Goal: Transaction & Acquisition: Purchase product/service

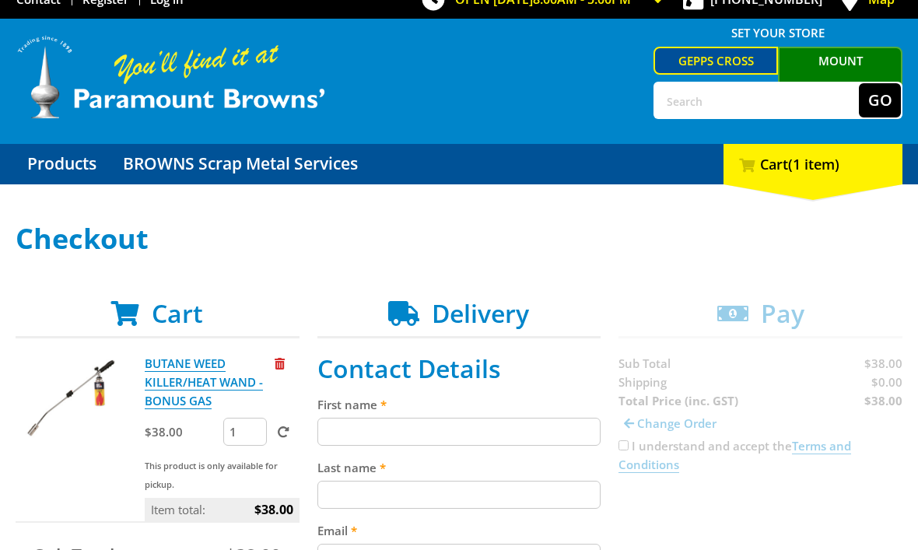
scroll to position [18, 0]
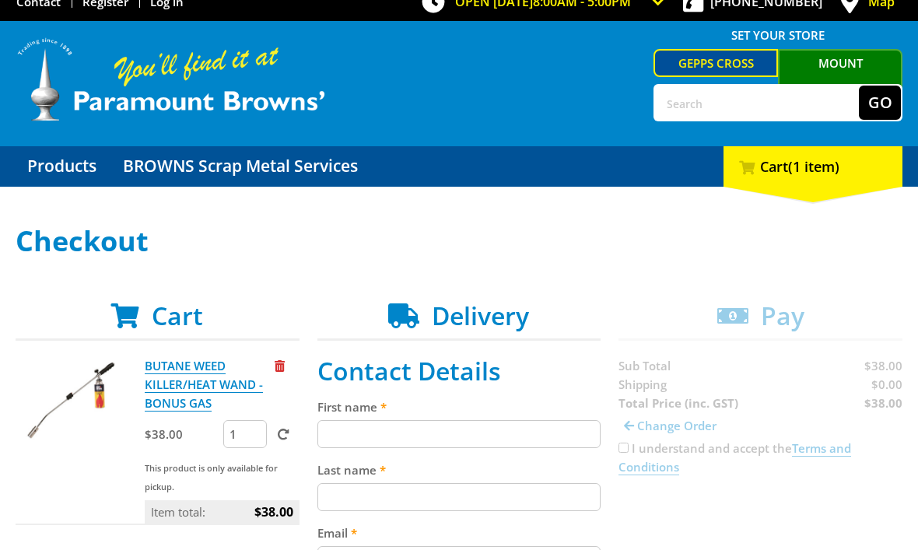
click at [475, 438] on input "First name" at bounding box center [459, 434] width 284 height 28
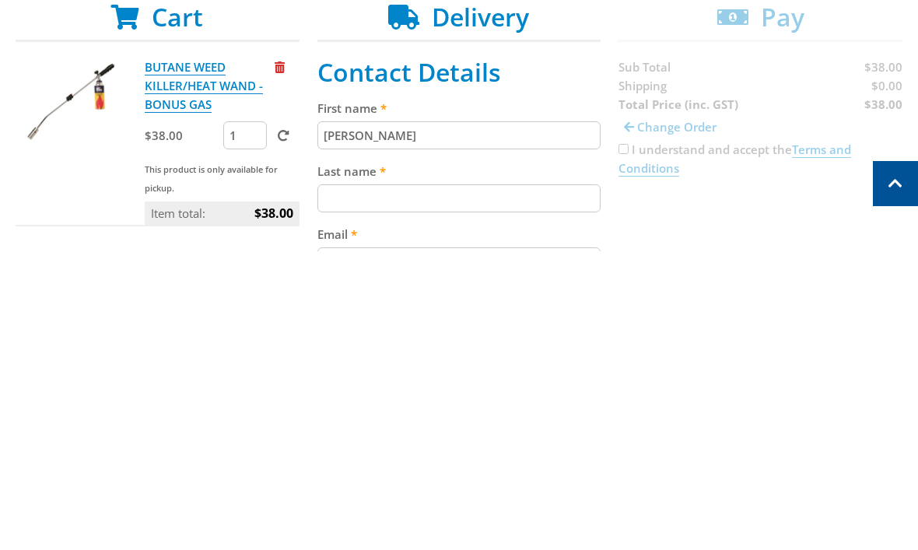
type input "Jim"
type input "waudby"
click at [439, 546] on input "Email" at bounding box center [459, 560] width 284 height 28
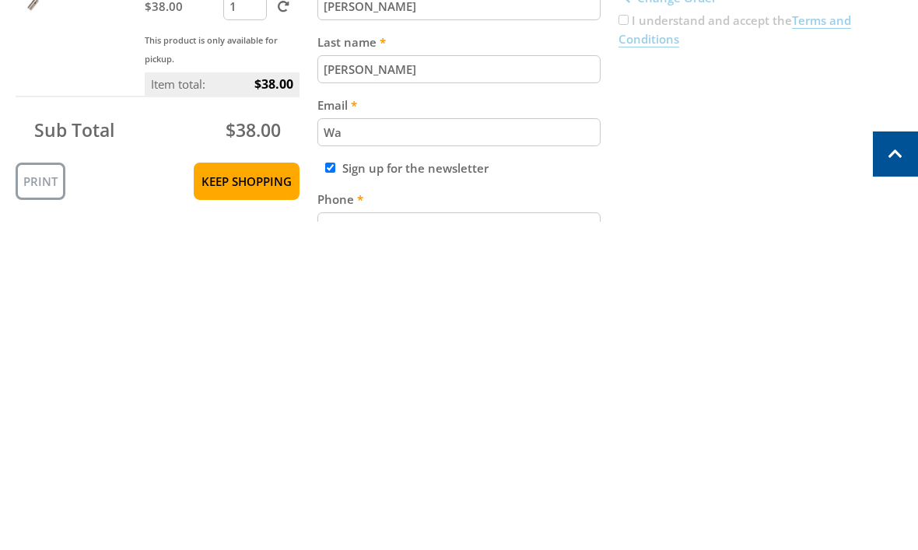
type input "W"
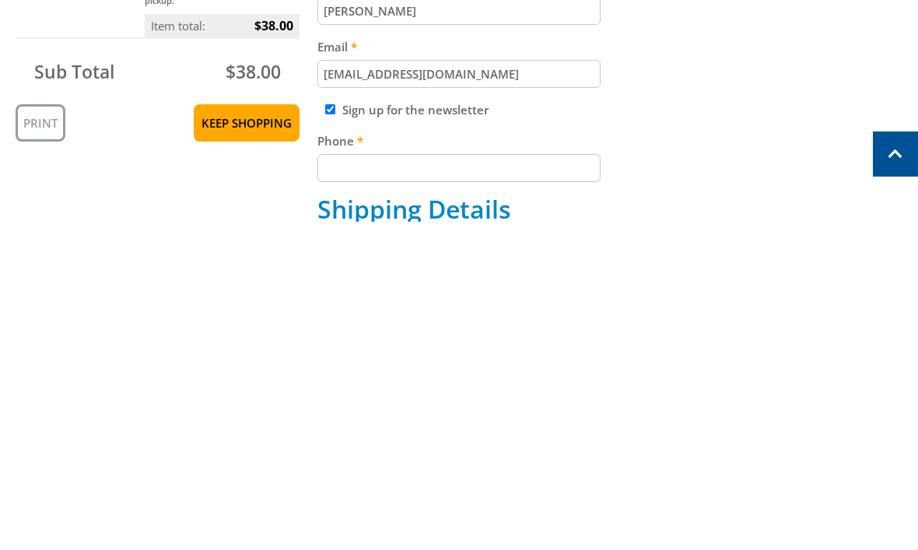
scroll to position [177, 0]
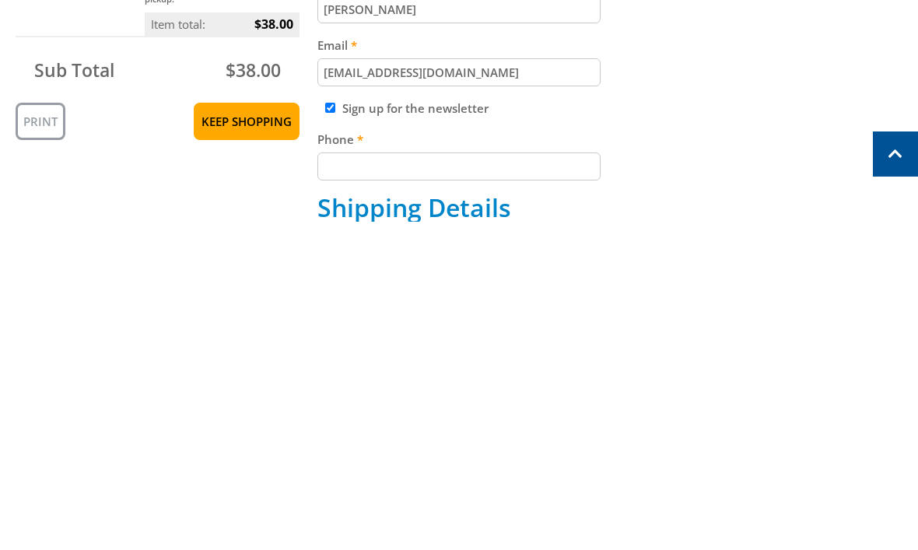
type input "wallabys@internode.on.net"
click at [495, 481] on input "Phone" at bounding box center [459, 495] width 284 height 28
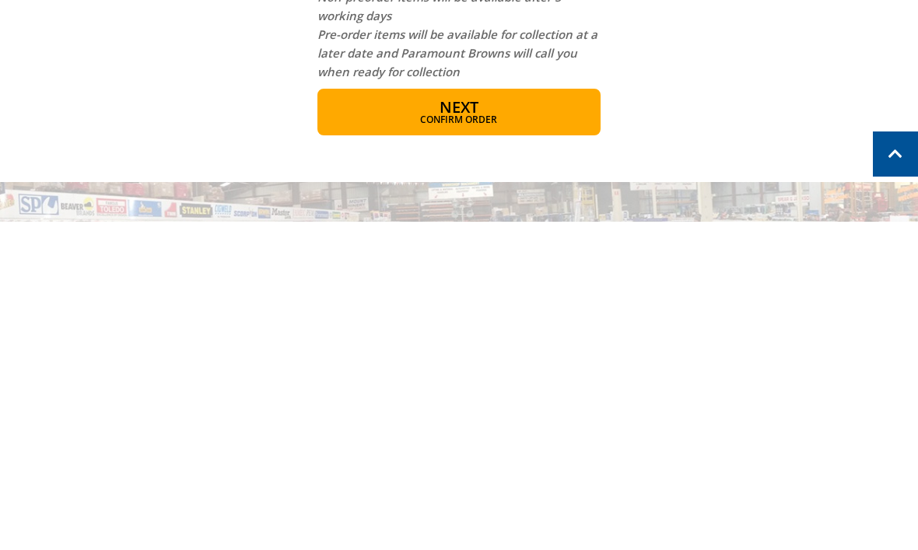
scroll to position [979, 0]
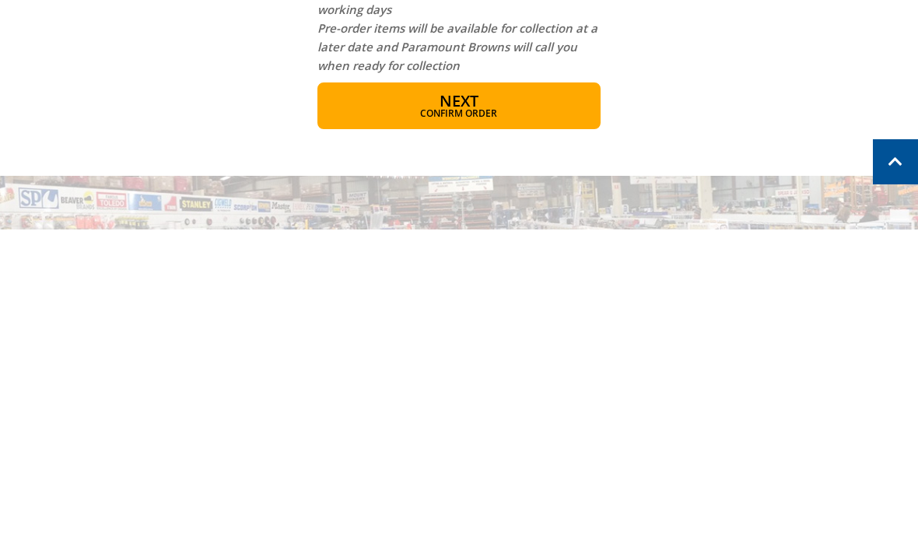
type input "0400833923"
click at [505, 403] on button "Next Confirm order" at bounding box center [459, 426] width 284 height 47
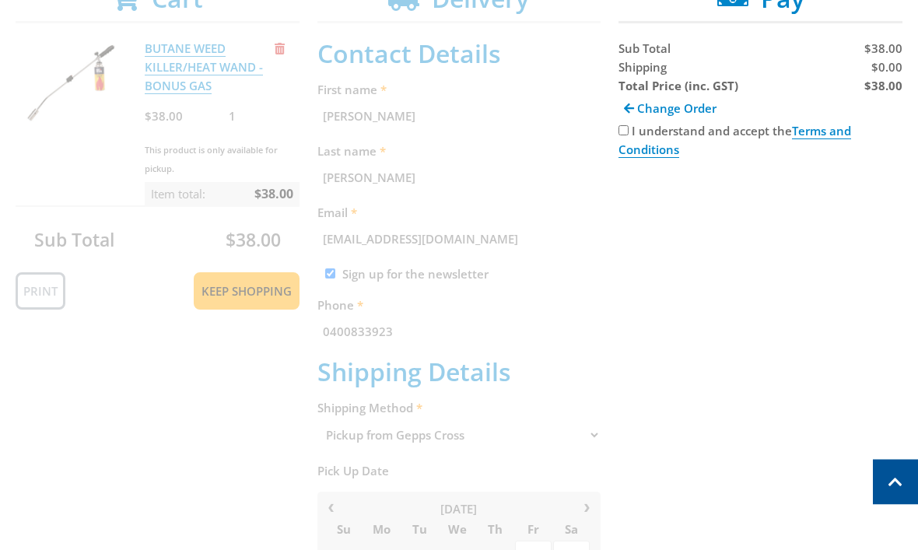
scroll to position [335, 0]
click at [625, 132] on input "I understand and accept the Terms and Conditions" at bounding box center [623, 130] width 10 height 10
checkbox input "true"
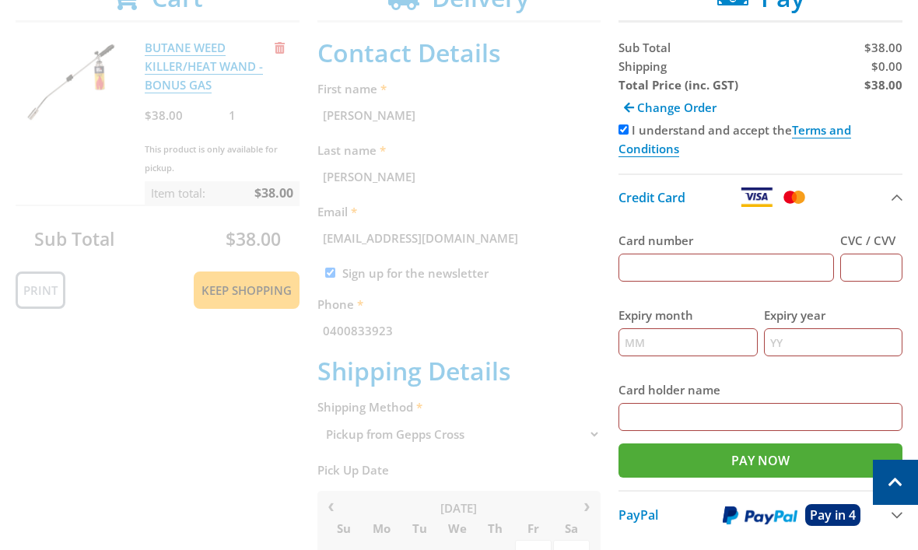
click at [682, 277] on input "Card number" at bounding box center [725, 268] width 215 height 28
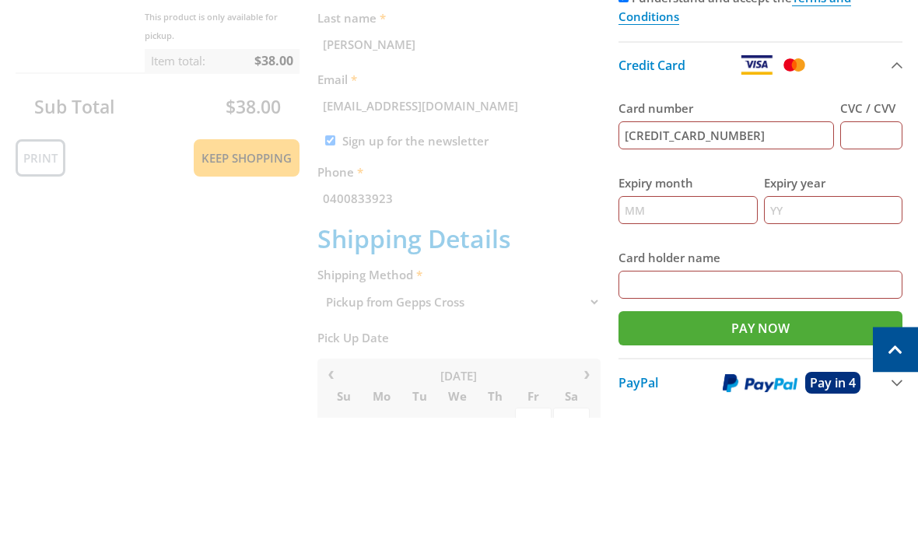
type input "4557035012423088"
type input "713"
type input "12"
type input "w"
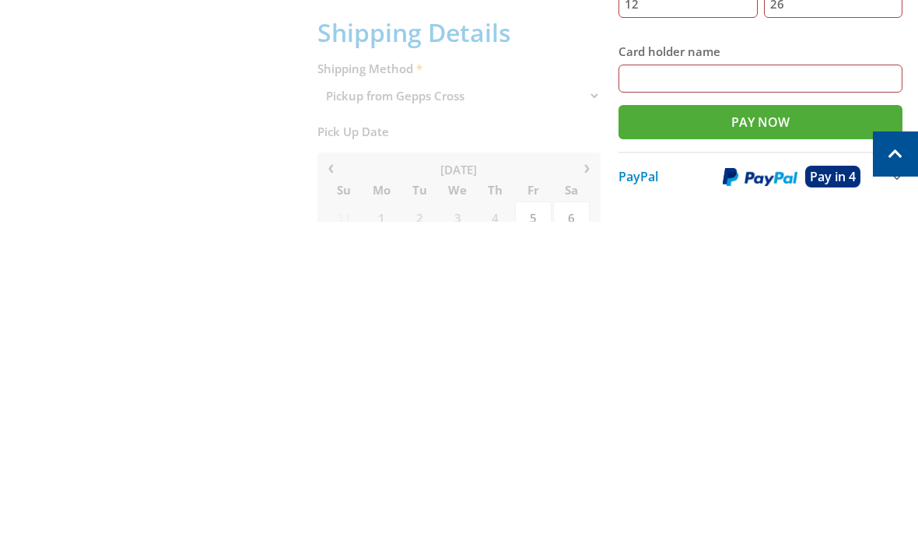
scroll to position [347, 0]
type input "26"
click at [657, 392] on input "Card holder name" at bounding box center [760, 406] width 284 height 28
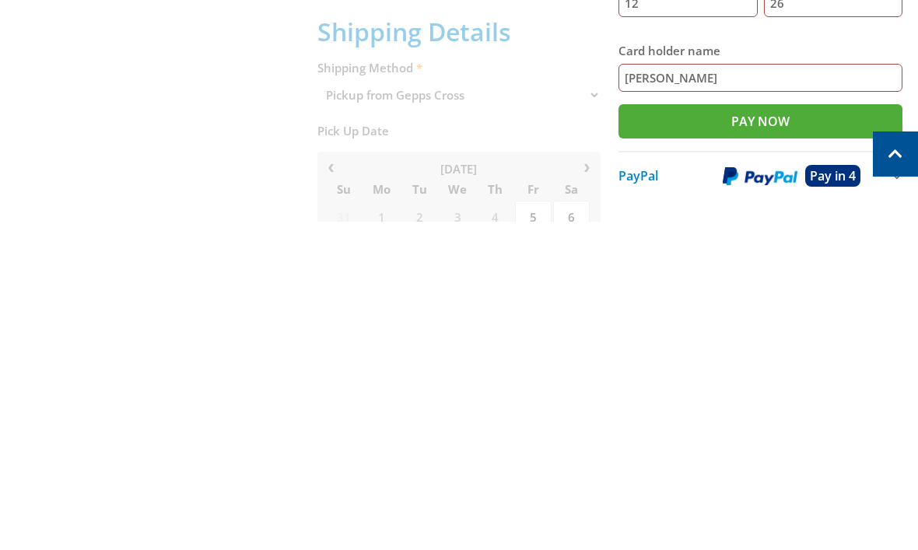
type input "Ernest Waudby"
click at [678, 432] on input "Pay Now" at bounding box center [760, 449] width 284 height 34
type input "Paying..."
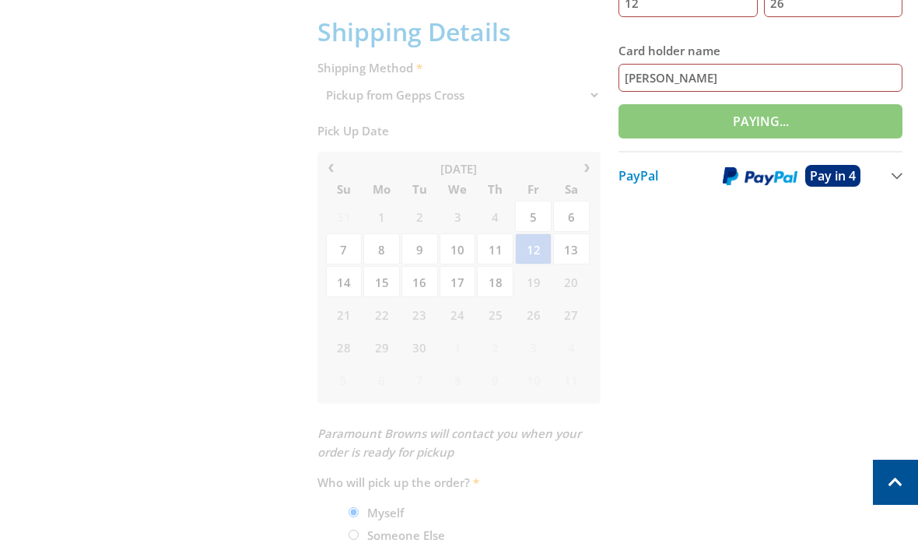
scroll to position [727, 0]
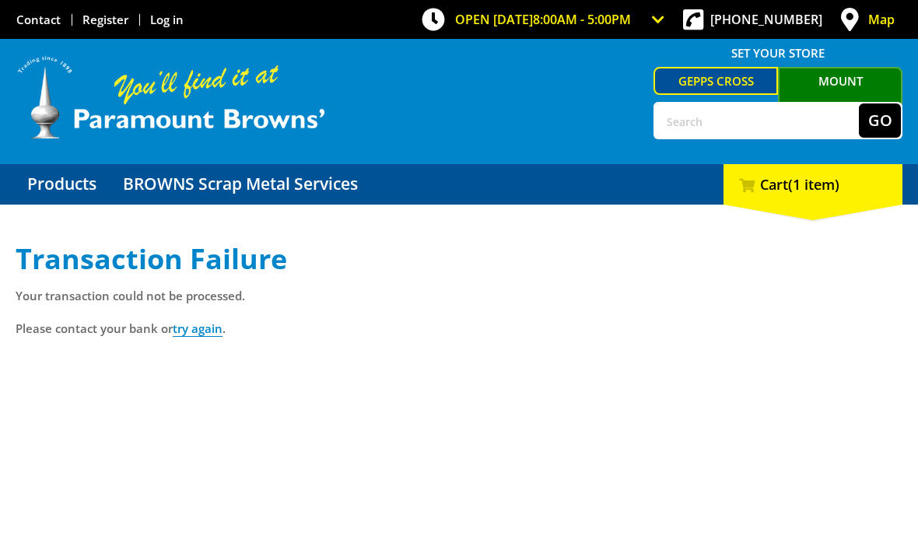
click at [198, 331] on link "try again" at bounding box center [198, 328] width 50 height 16
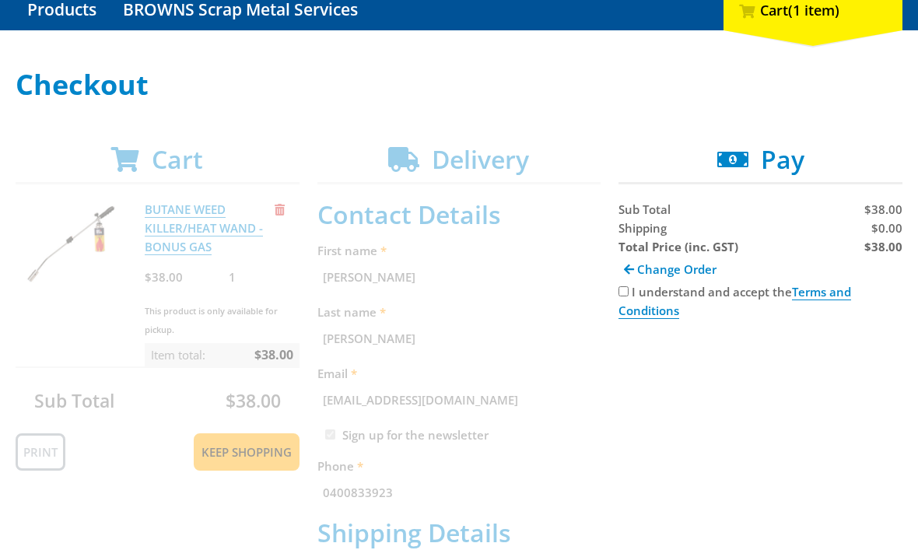
click at [628, 288] on input "I understand and accept the Terms and Conditions" at bounding box center [623, 292] width 10 height 10
checkbox input "true"
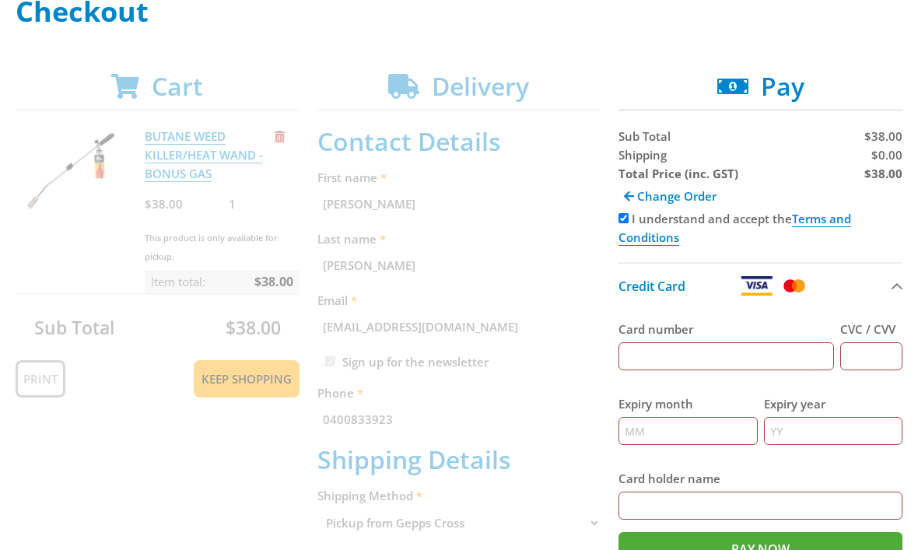
scroll to position [264, 0]
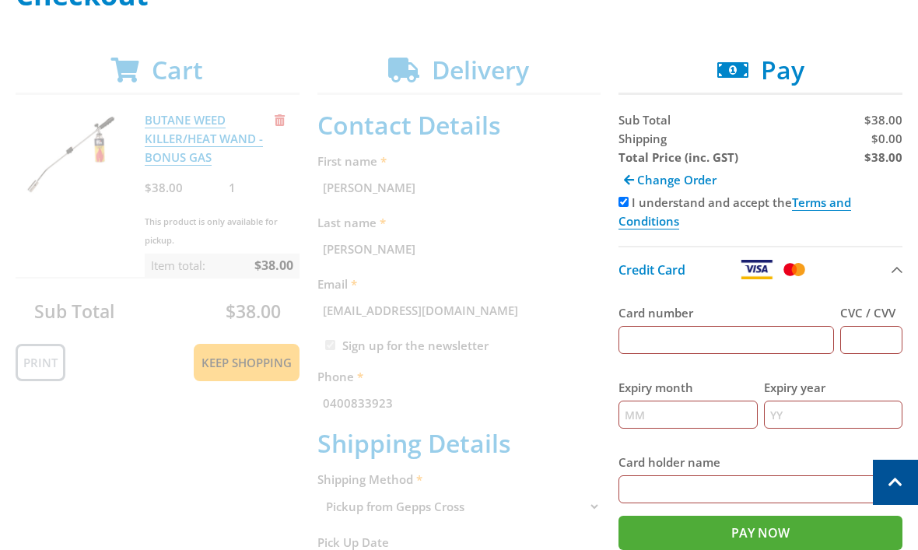
click at [662, 341] on input "Card number" at bounding box center [725, 340] width 215 height 28
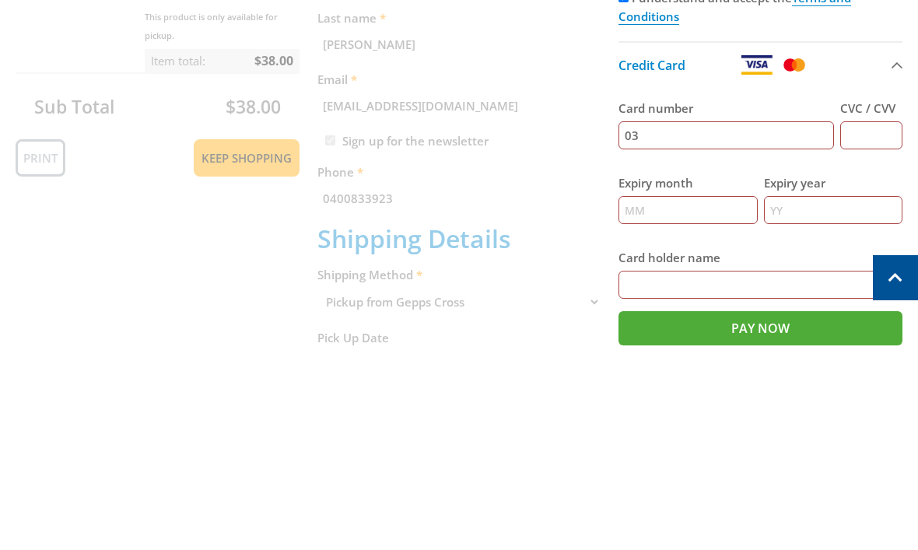
type input "0"
type input "4557035012423088"
type input "712"
type input "12"
type input "w"
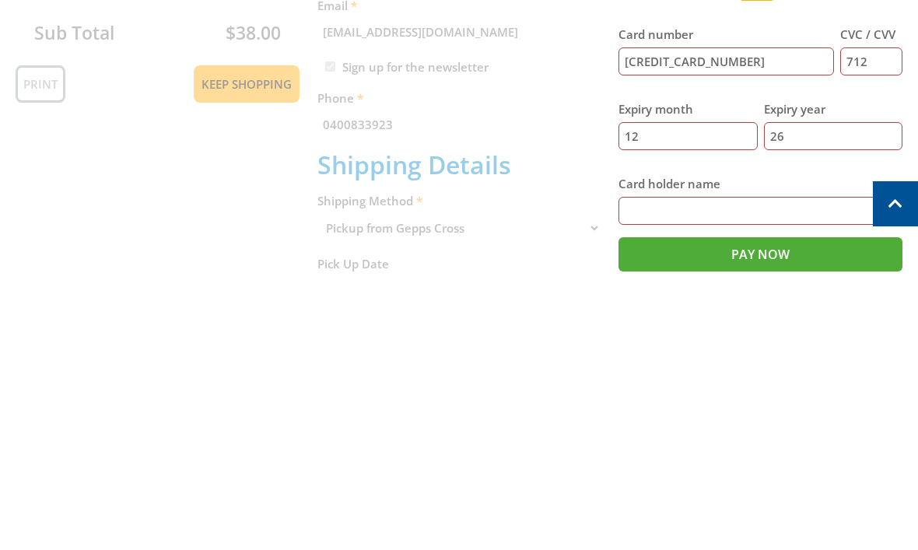
type input "26"
click at [666, 475] on input "Card holder name" at bounding box center [760, 489] width 284 height 28
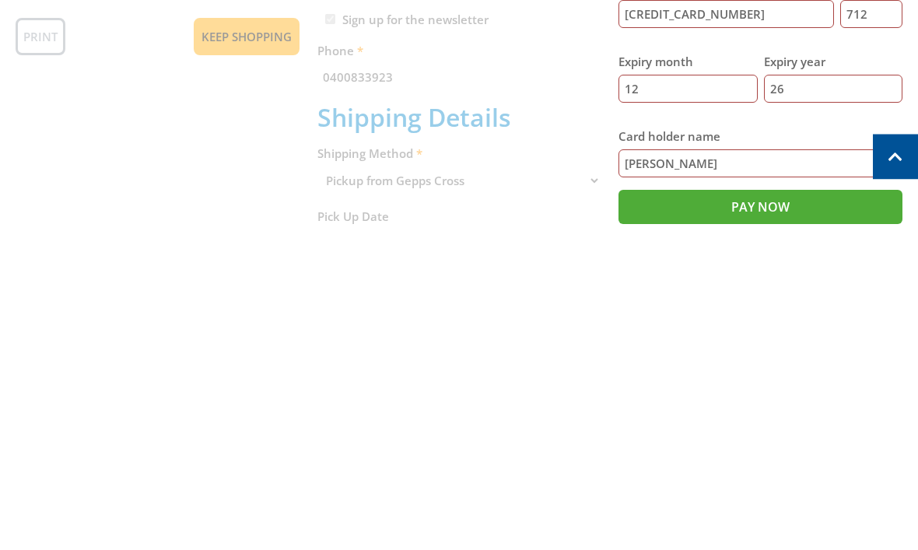
scroll to position [268, 0]
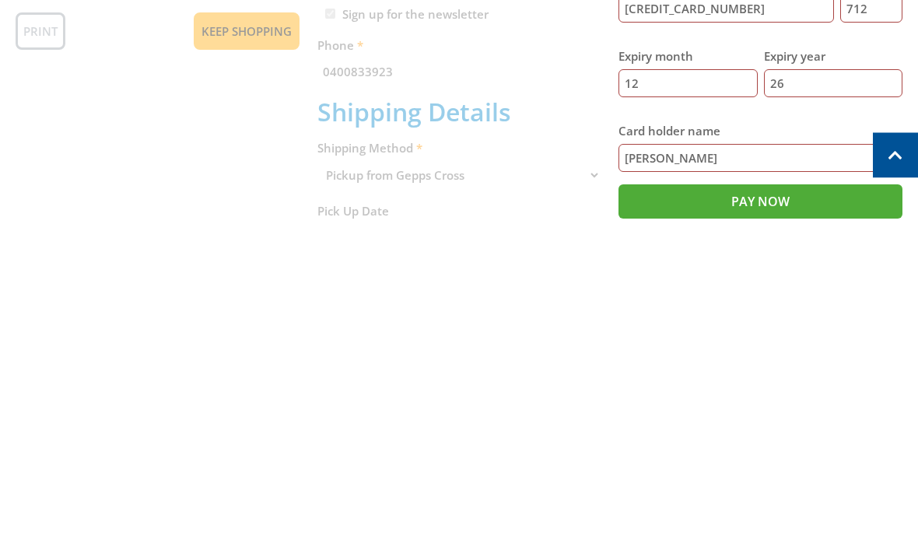
type input "Ernest Waudby"
click at [720, 512] on input "Pay Now" at bounding box center [760, 529] width 284 height 34
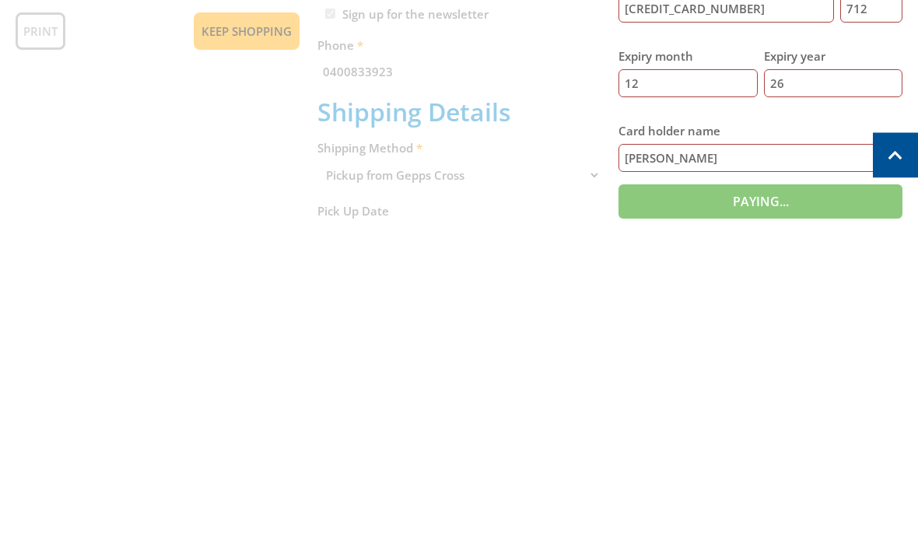
type input "Paying..."
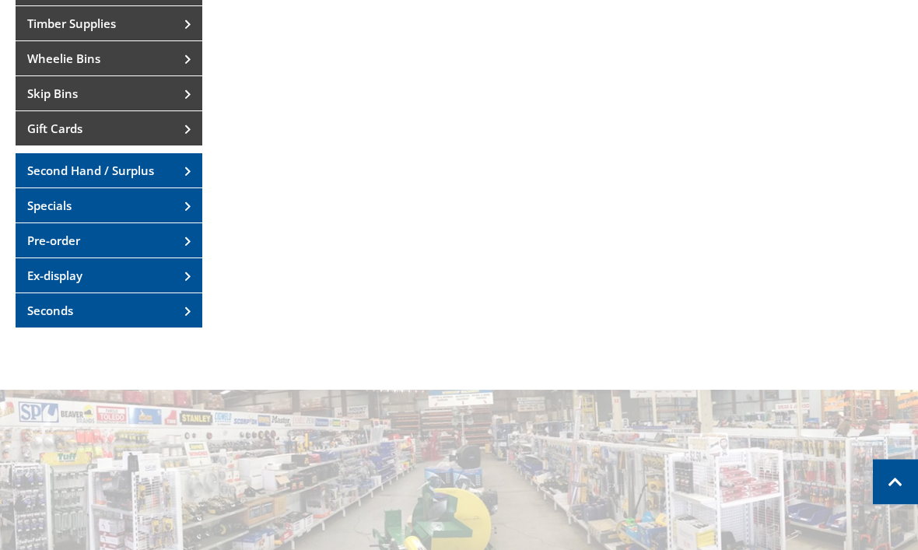
scroll to position [421, 0]
